Goal: Communication & Community: Connect with others

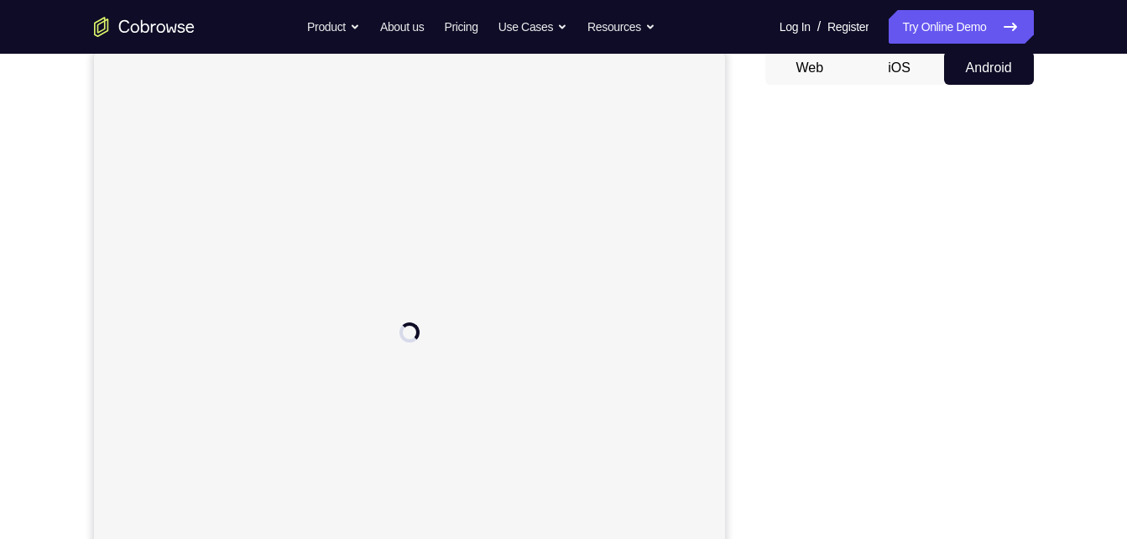
scroll to position [170, 0]
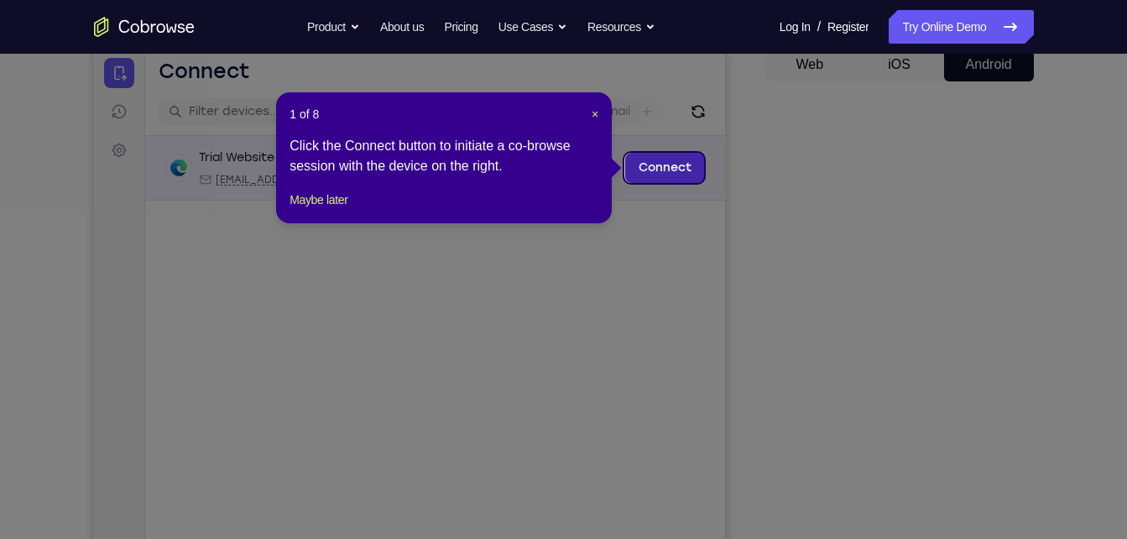
click at [656, 170] on link "Connect" at bounding box center [664, 168] width 80 height 30
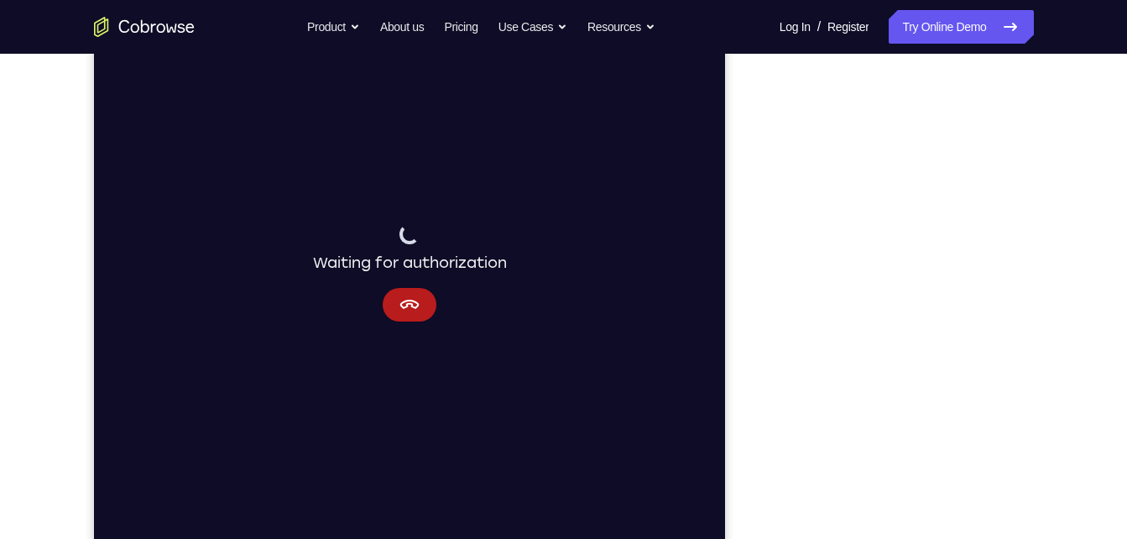
scroll to position [230, 0]
click at [378, 314] on div "Waiting for authorization" at bounding box center [409, 269] width 194 height 97
click at [408, 314] on button "Cancel" at bounding box center [409, 301] width 54 height 34
click at [407, 278] on div "Waiting for authorization" at bounding box center [409, 269] width 194 height 97
